Goal: Task Accomplishment & Management: Complete application form

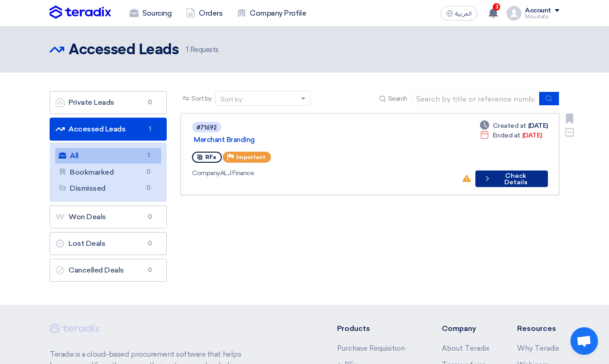
click at [515, 171] on button "Check details Check Details" at bounding box center [512, 179] width 73 height 17
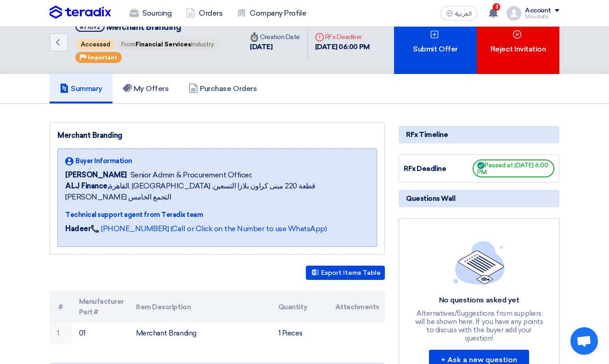
scroll to position [18, 0]
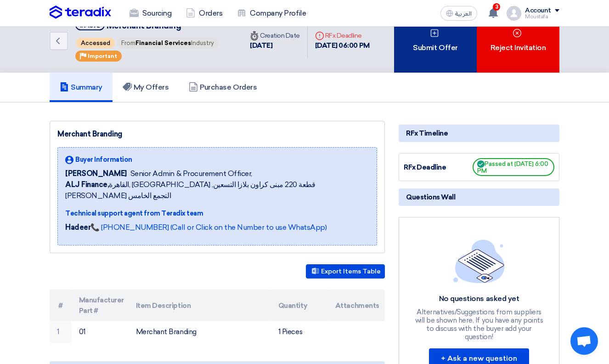
click at [439, 57] on div "Submit Offer" at bounding box center [435, 41] width 83 height 64
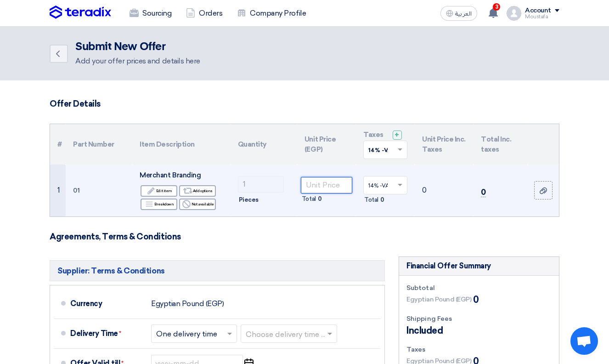
click at [325, 186] on input "number" at bounding box center [326, 185] width 51 height 17
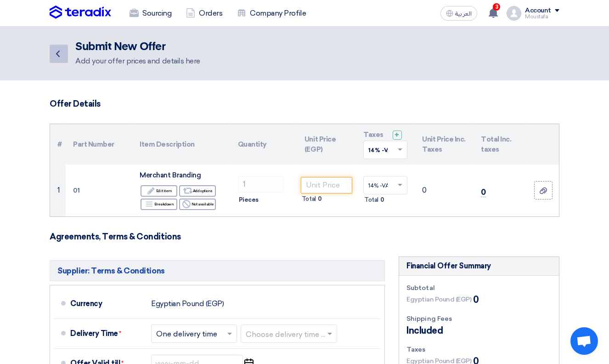
click at [57, 53] on icon "Back" at bounding box center [57, 53] width 11 height 11
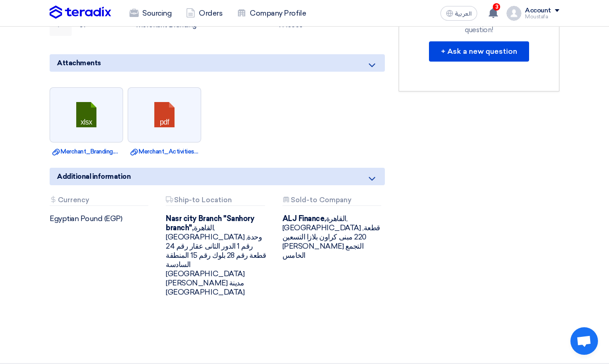
scroll to position [324, 0]
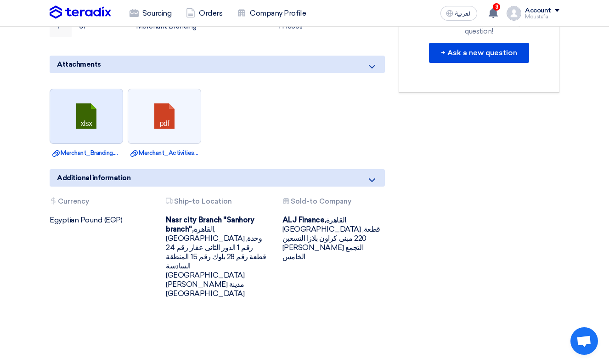
click at [73, 118] on link at bounding box center [87, 116] width 74 height 55
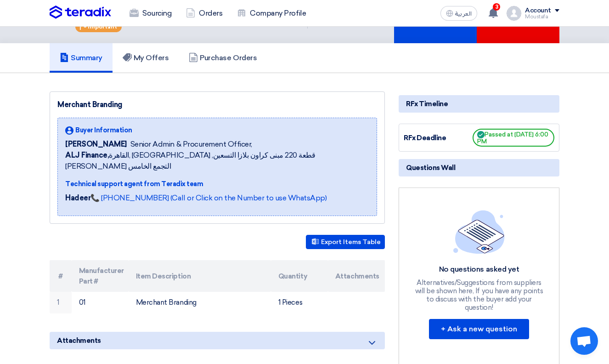
scroll to position [48, 0]
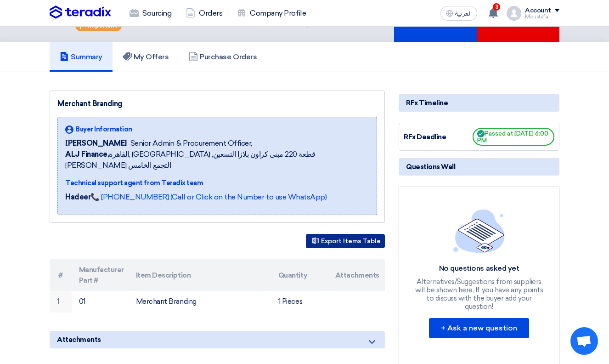
click at [348, 234] on button "Export Items Table" at bounding box center [345, 241] width 79 height 14
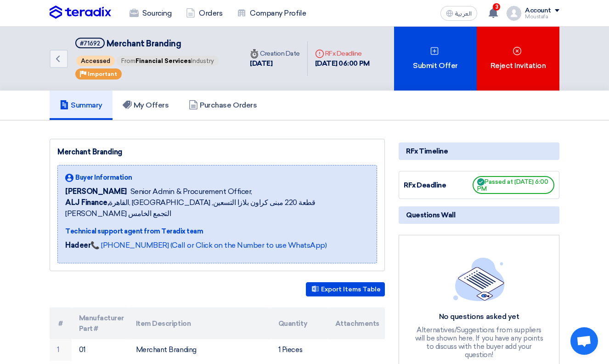
scroll to position [0, 0]
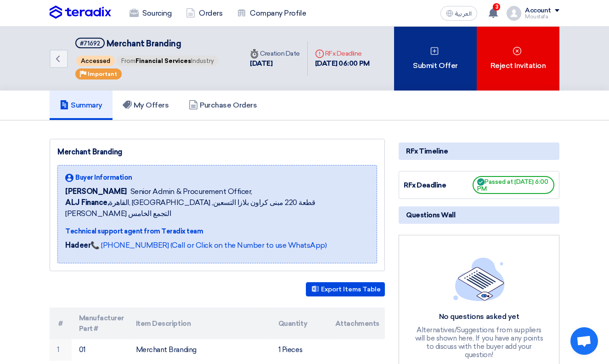
click at [433, 54] on use at bounding box center [435, 51] width 8 height 8
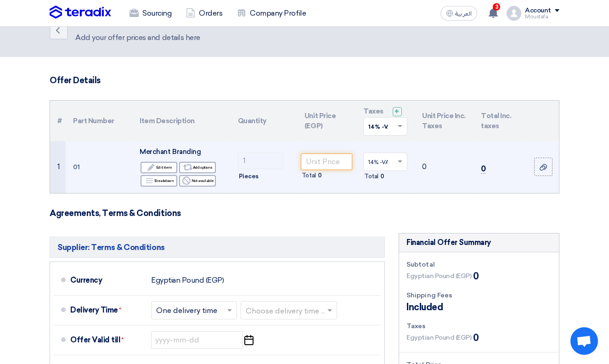
scroll to position [42, 0]
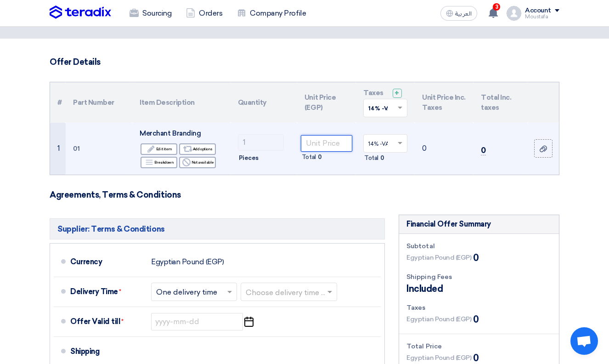
click at [307, 143] on input "number" at bounding box center [326, 143] width 51 height 17
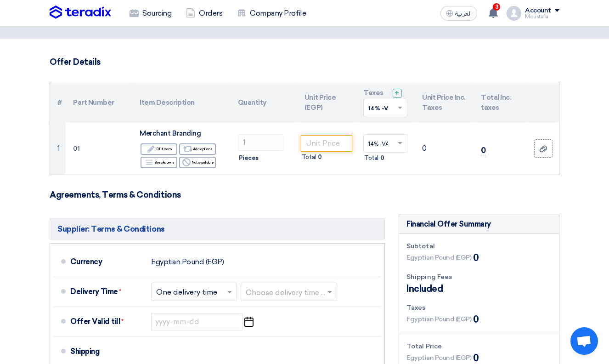
click at [333, 199] on form "Offer Details # Part Number Item Description Quantity Unit Price (EGP) Taxes + …" at bounding box center [305, 310] width 510 height 507
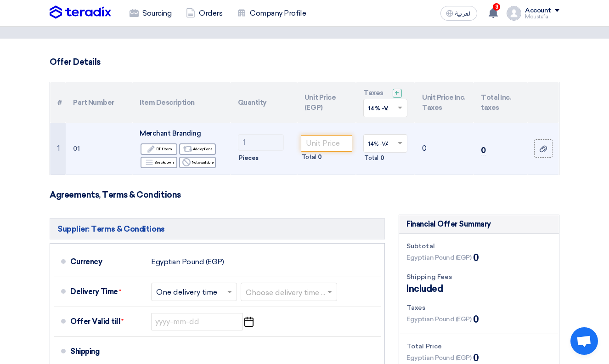
click at [427, 148] on td "0" at bounding box center [444, 149] width 59 height 52
click at [330, 141] on input "number" at bounding box center [326, 143] width 51 height 17
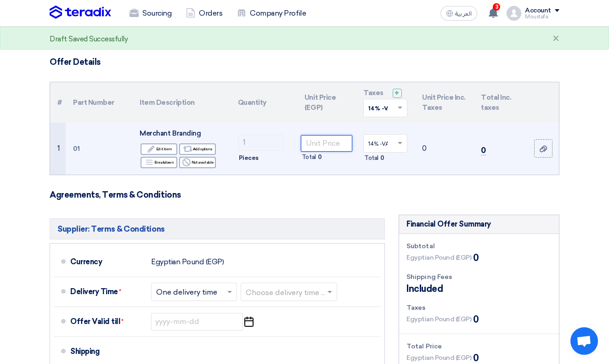
type input "2"
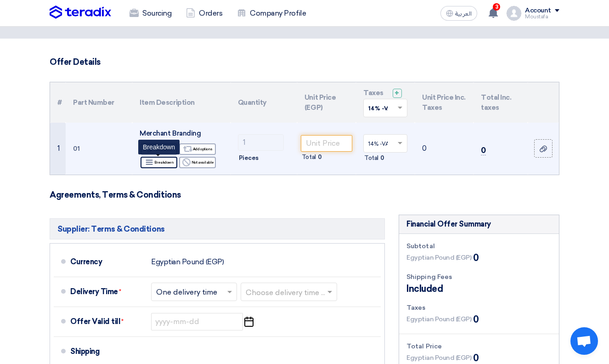
click at [165, 159] on div "Breakdown Breakdown" at bounding box center [159, 162] width 37 height 11
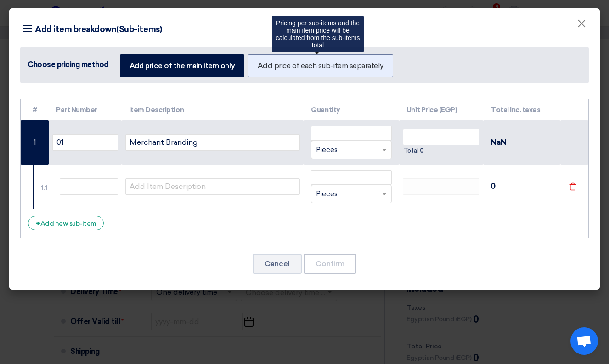
click at [301, 71] on label "Add price of each sub-item separately" at bounding box center [320, 65] width 145 height 23
click at [264, 68] on input "Add price of each sub-item separately" at bounding box center [261, 65] width 6 height 6
radio input "true"
